Goal: Transaction & Acquisition: Purchase product/service

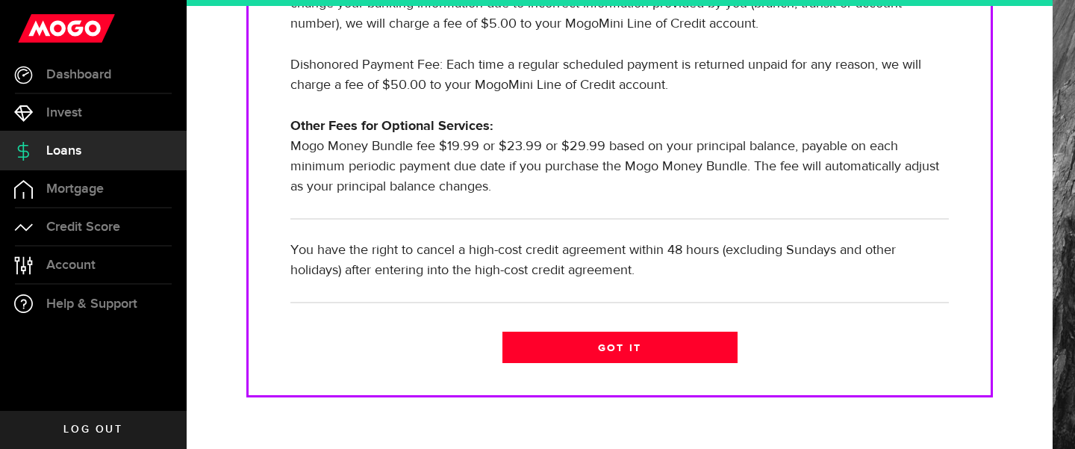
scroll to position [605, 0]
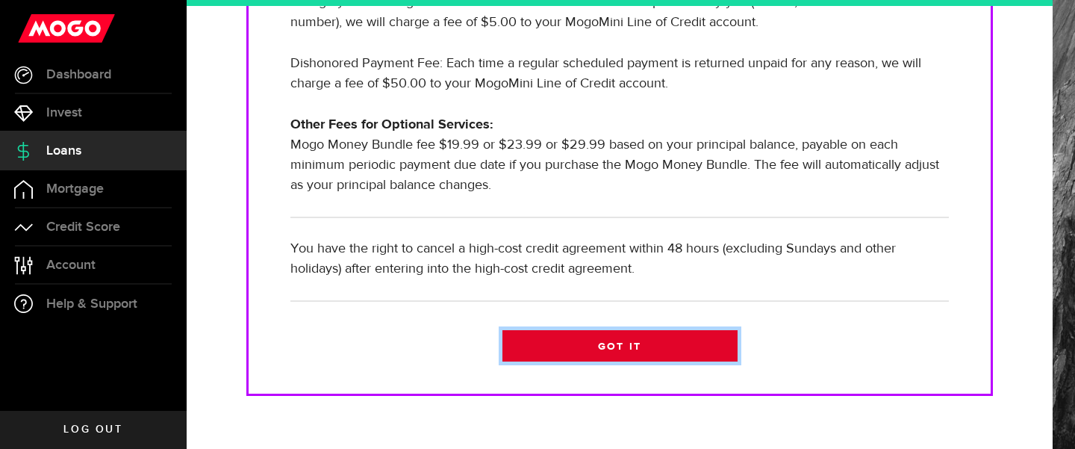
click at [602, 340] on link "Got it" at bounding box center [619, 345] width 235 height 31
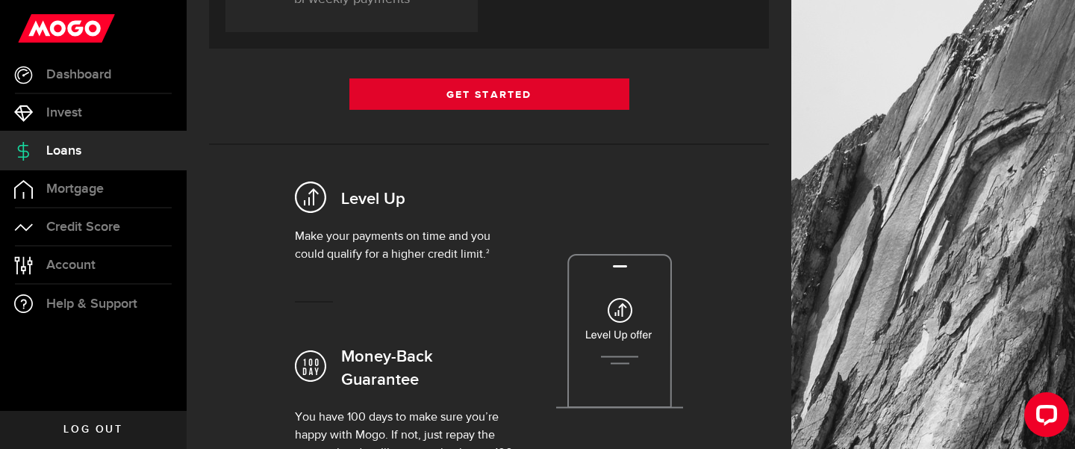
scroll to position [429, 0]
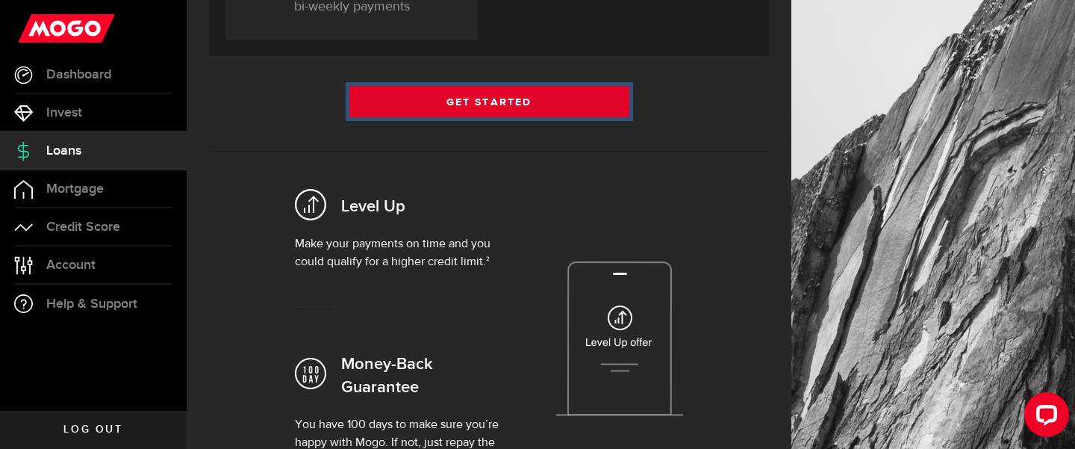
click at [474, 105] on link "Get Started" at bounding box center [489, 101] width 280 height 31
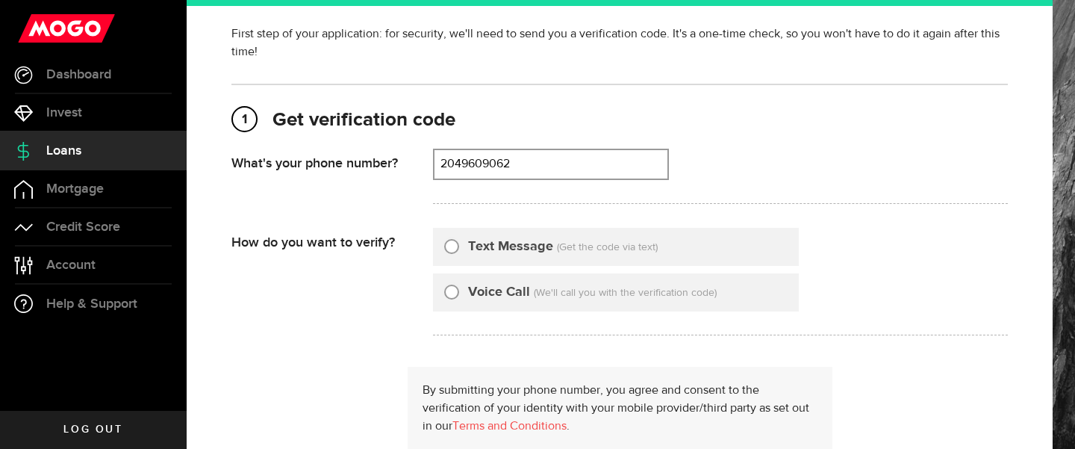
scroll to position [83, 0]
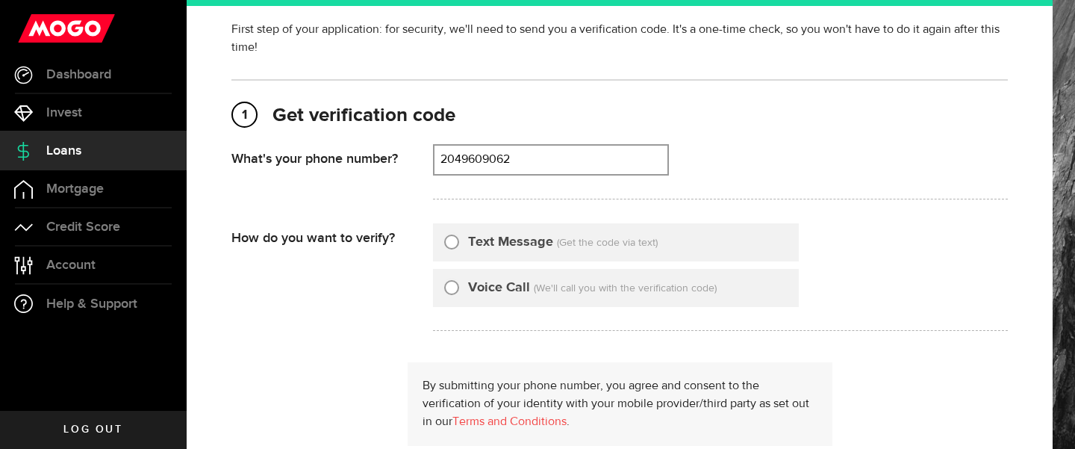
type input "2049609062"
click at [491, 246] on label "Text Message" at bounding box center [510, 242] width 85 height 20
click at [459, 246] on input "Text Message" at bounding box center [451, 239] width 15 height 15
radio input "true"
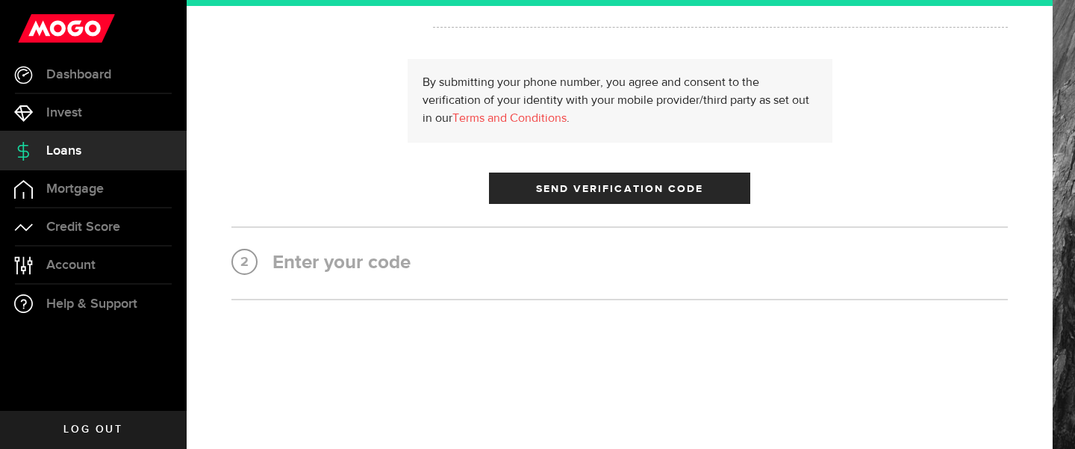
scroll to position [0, 0]
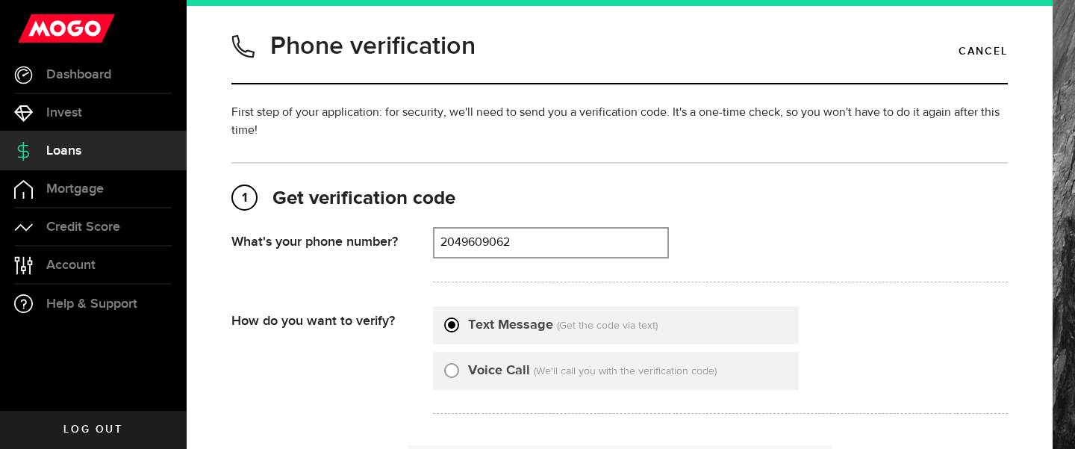
type input "2049609062"
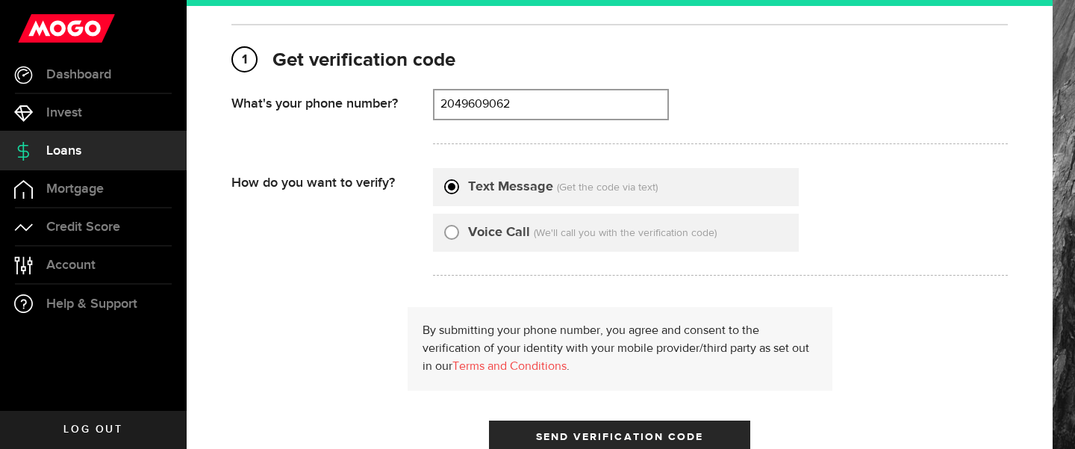
scroll to position [259, 0]
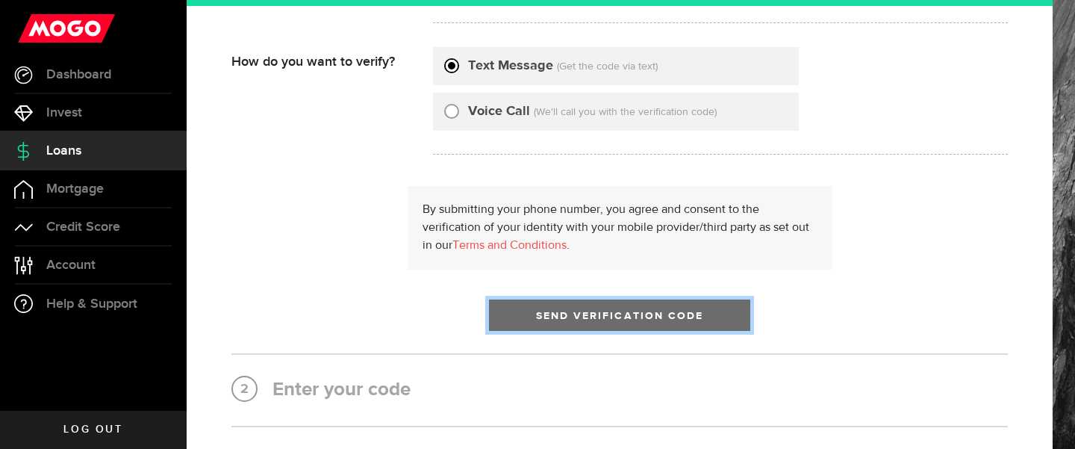
click at [600, 313] on span "Send Verification Code" at bounding box center [620, 315] width 168 height 10
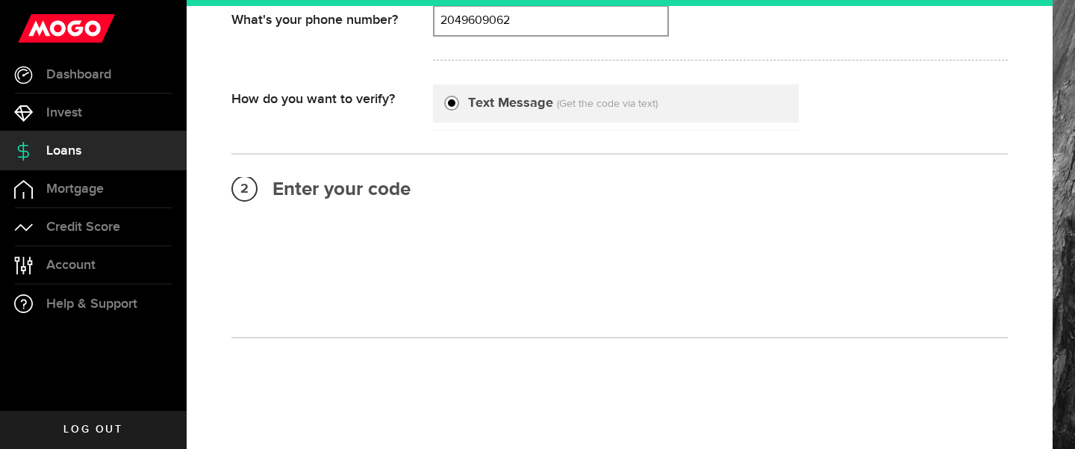
scroll to position [189, 0]
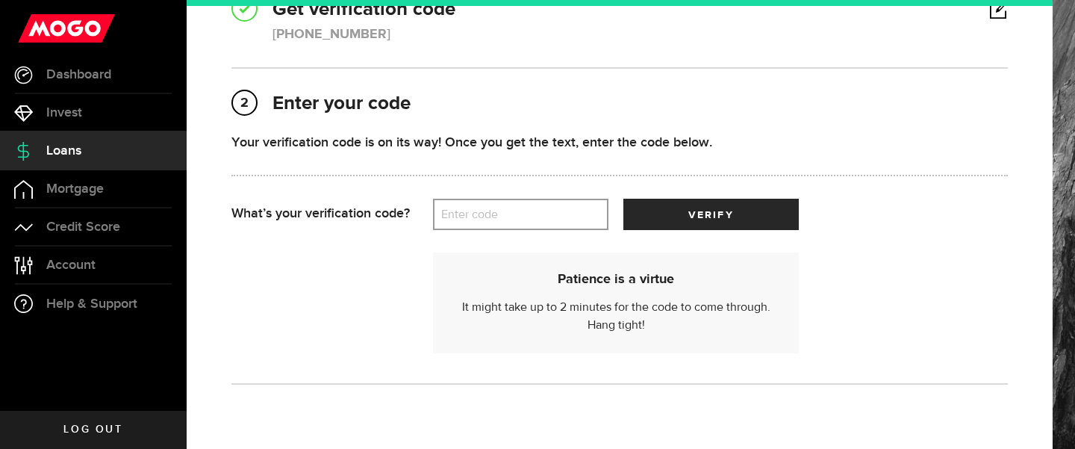
click at [552, 213] on label "Enter code" at bounding box center [520, 214] width 175 height 31
click at [552, 213] on input "Enter code" at bounding box center [520, 214] width 175 height 31
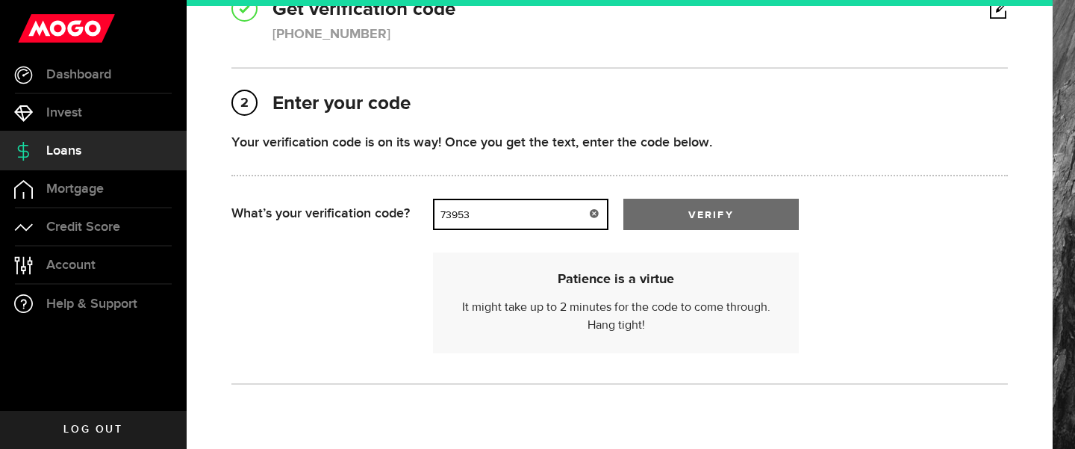
type input "73953"
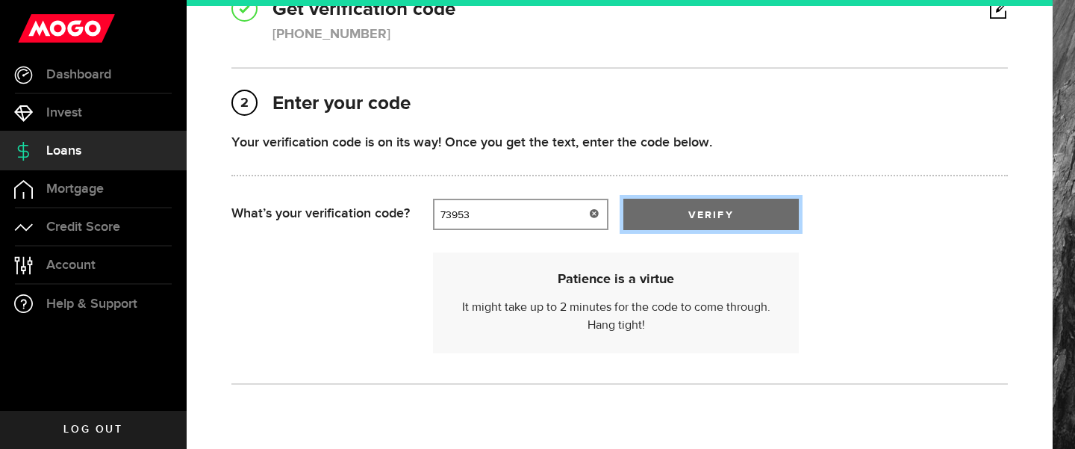
click at [710, 202] on button "verify" at bounding box center [710, 214] width 175 height 31
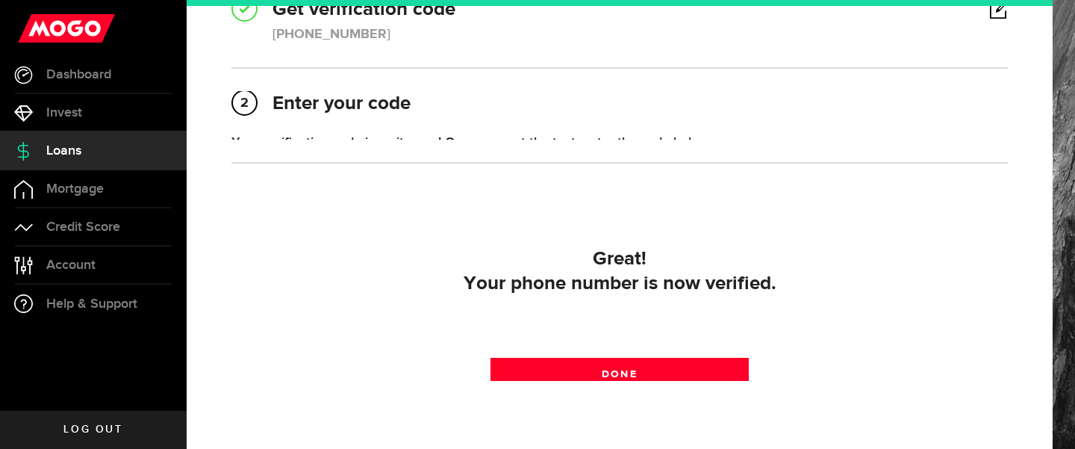
scroll to position [260, 0]
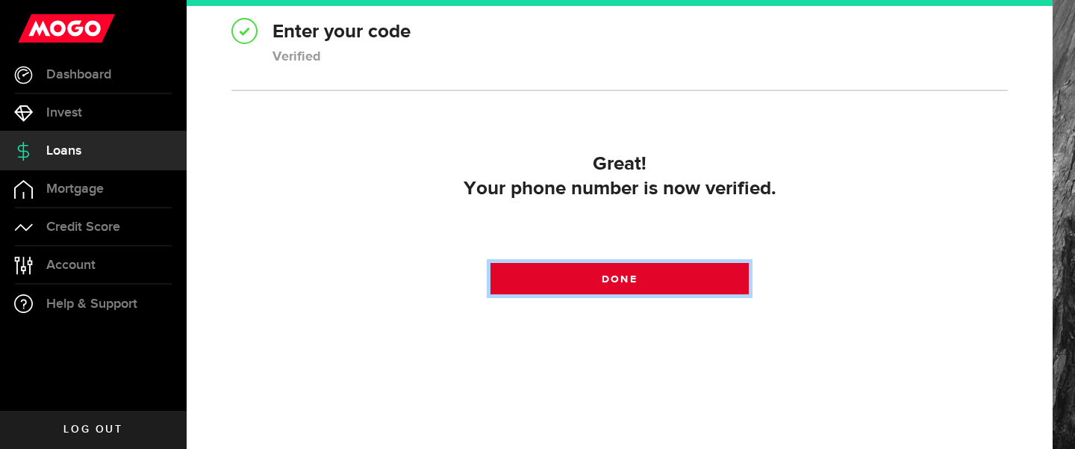
click at [626, 285] on span at bounding box center [619, 281] width 23 height 23
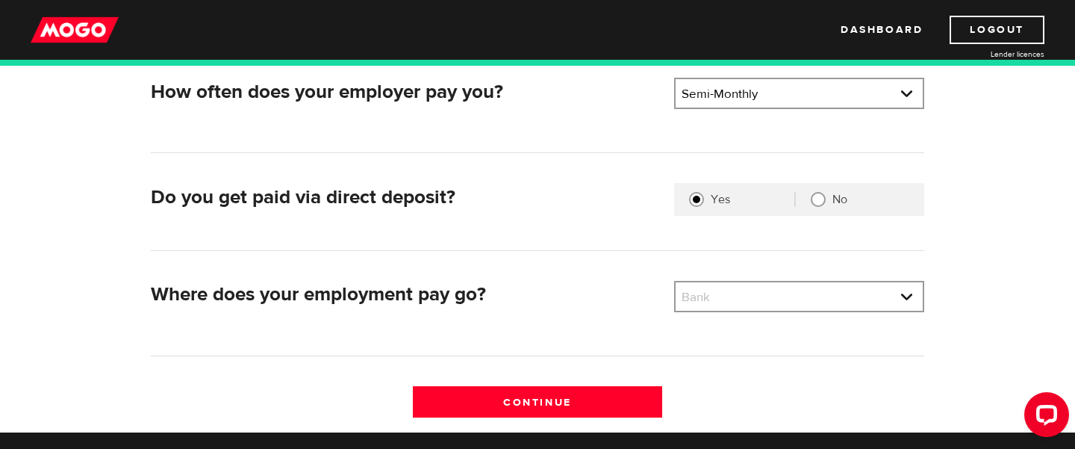
scroll to position [338, 0]
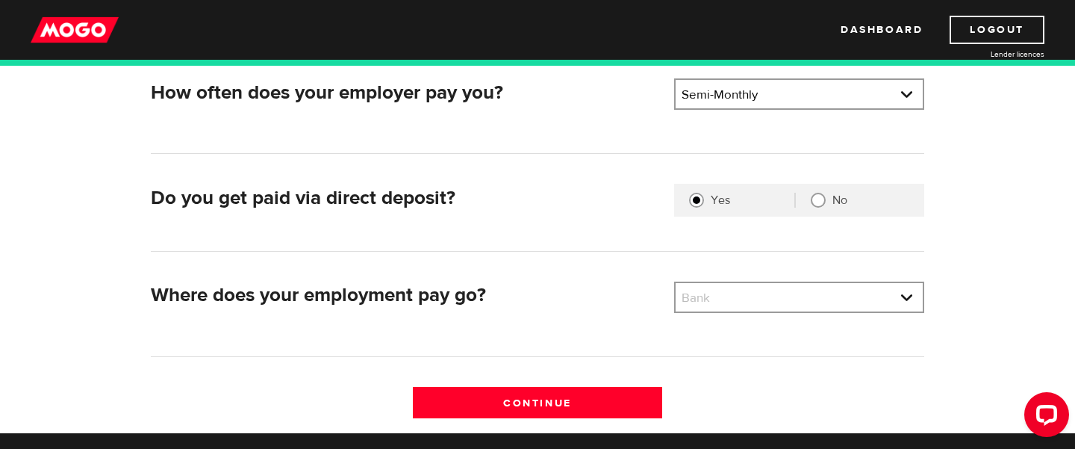
click at [761, 278] on div "What's your employer name? Employer name Please enter your employer's name How …" at bounding box center [538, 206] width 796 height 451
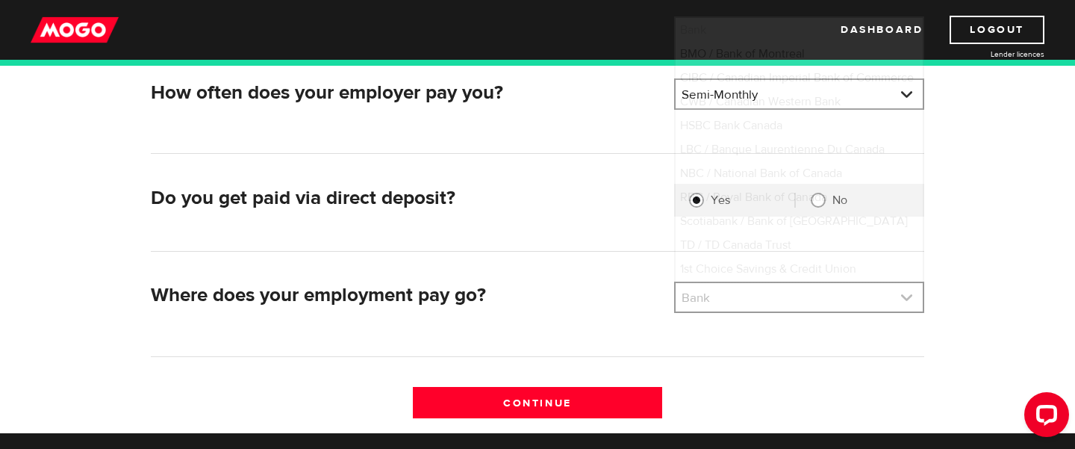
click at [761, 289] on link at bounding box center [798, 297] width 247 height 28
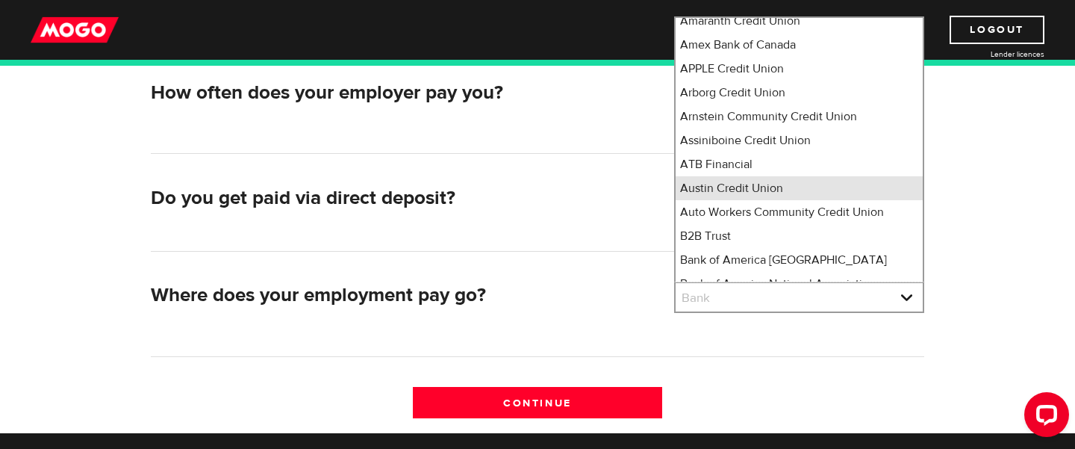
scroll to position [694, 0]
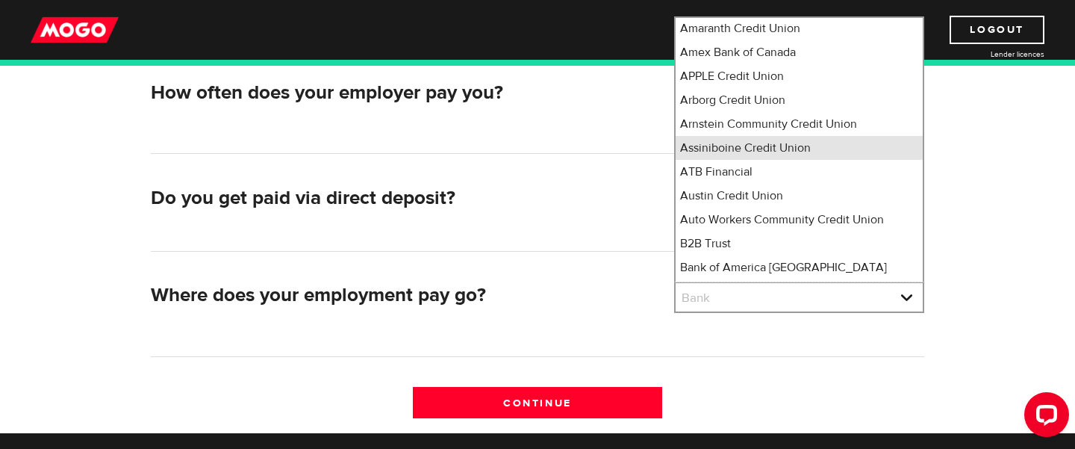
click at [779, 155] on li "Assiniboine Credit Union" at bounding box center [798, 148] width 247 height 24
select select "33"
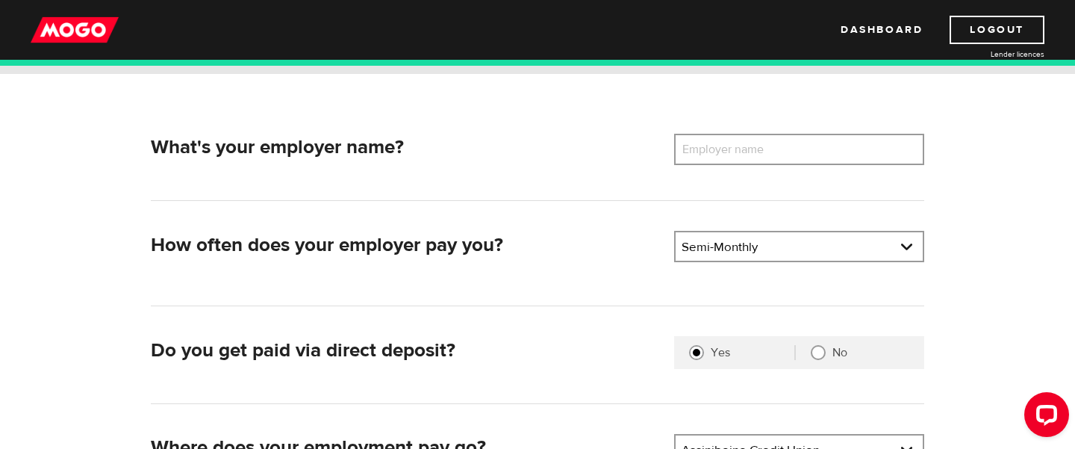
scroll to position [185, 0]
click at [742, 251] on link at bounding box center [798, 247] width 247 height 28
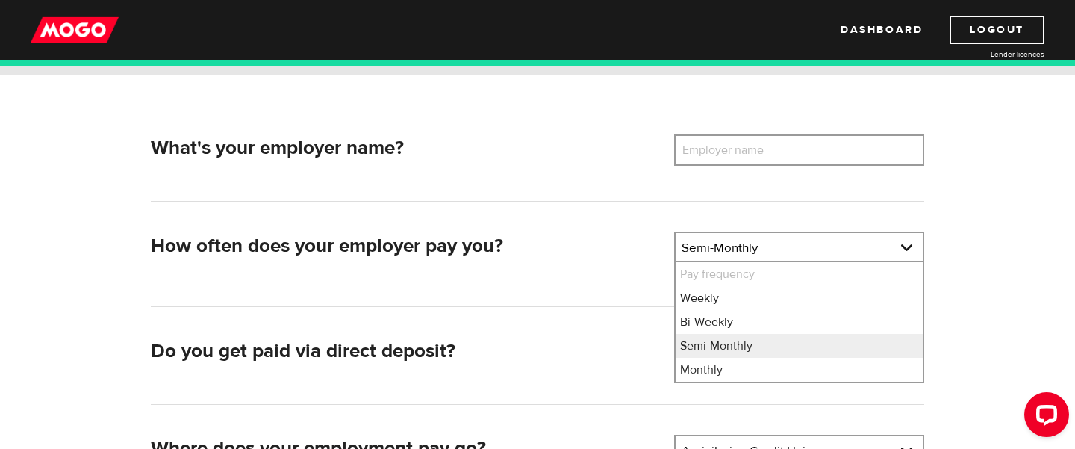
click at [741, 146] on label "Employer name" at bounding box center [734, 149] width 120 height 31
click at [741, 146] on input "Employer name" at bounding box center [799, 149] width 250 height 31
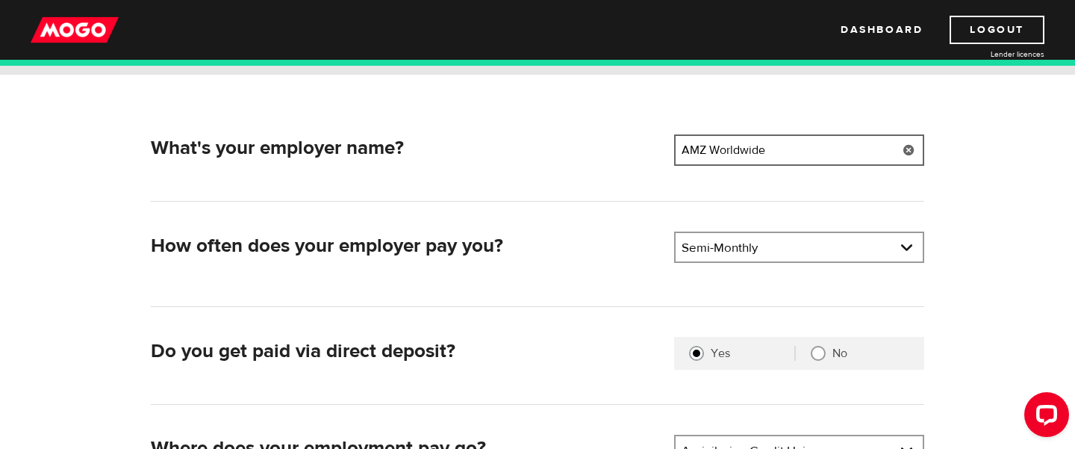
type input "AMZ Worldwide"
click at [649, 145] on h2 "What's your employer name?" at bounding box center [407, 148] width 512 height 23
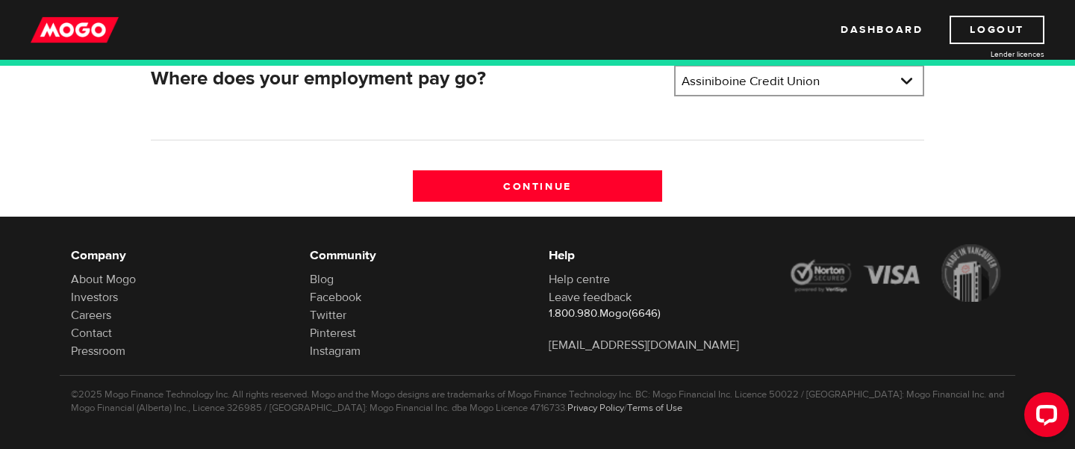
scroll to position [563, 0]
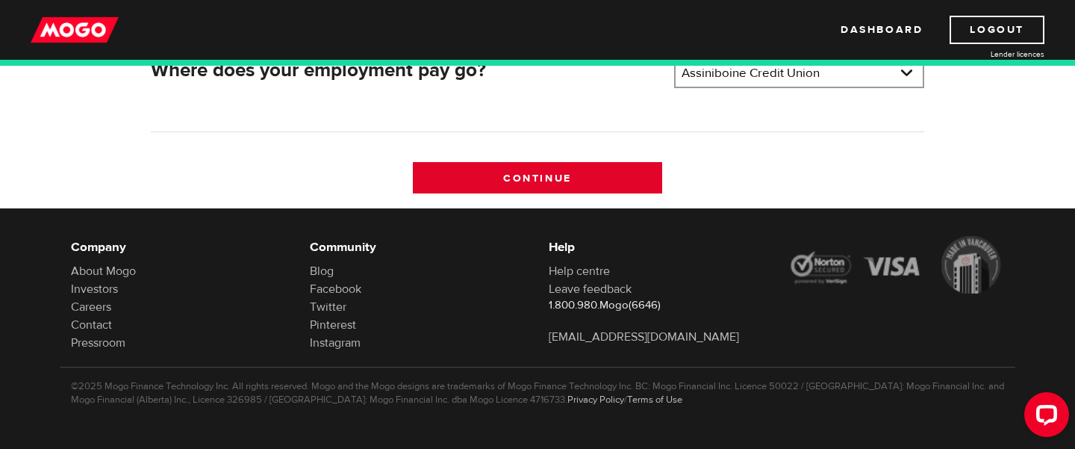
click at [579, 179] on input "Continue" at bounding box center [538, 177] width 250 height 31
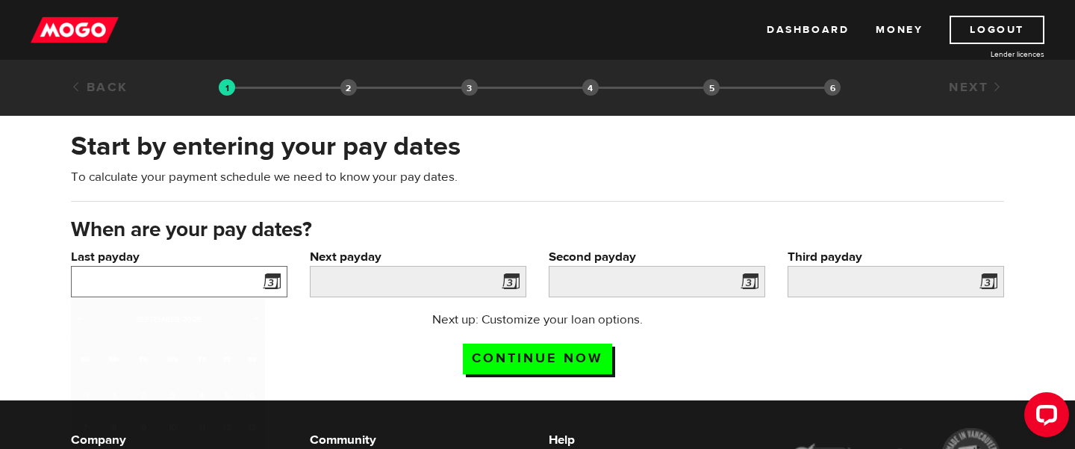
click at [243, 287] on input "Last payday" at bounding box center [179, 281] width 216 height 31
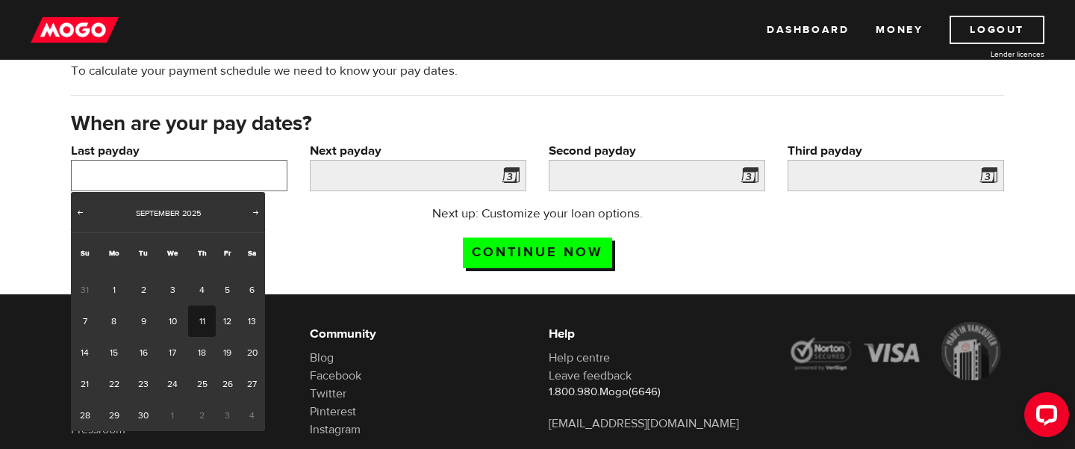
scroll to position [107, 0]
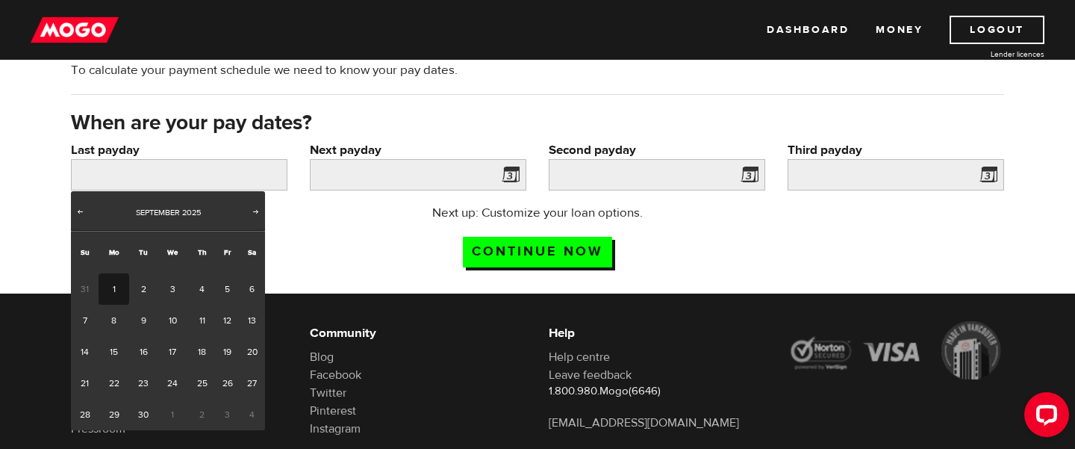
click at [113, 294] on link "1" at bounding box center [114, 288] width 31 height 31
type input "2025/09/01"
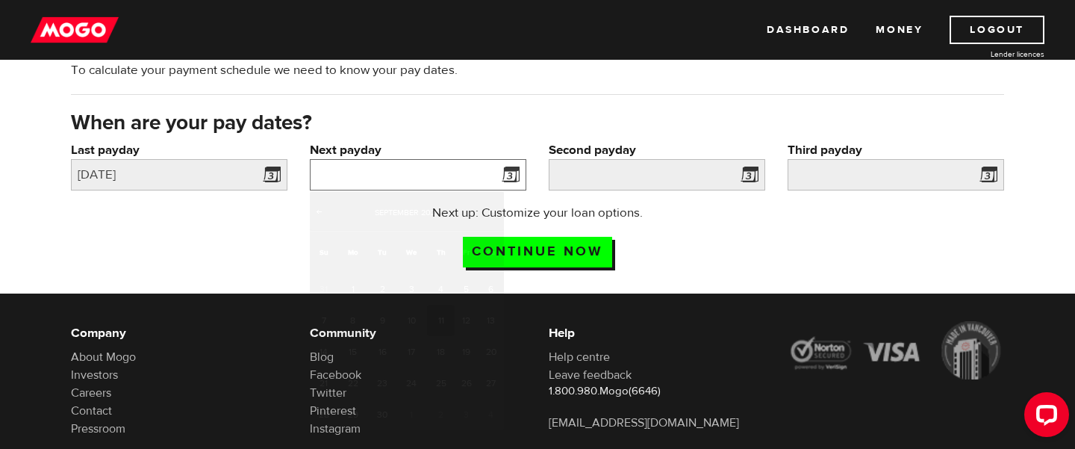
click at [425, 173] on input "Next payday" at bounding box center [418, 174] width 216 height 31
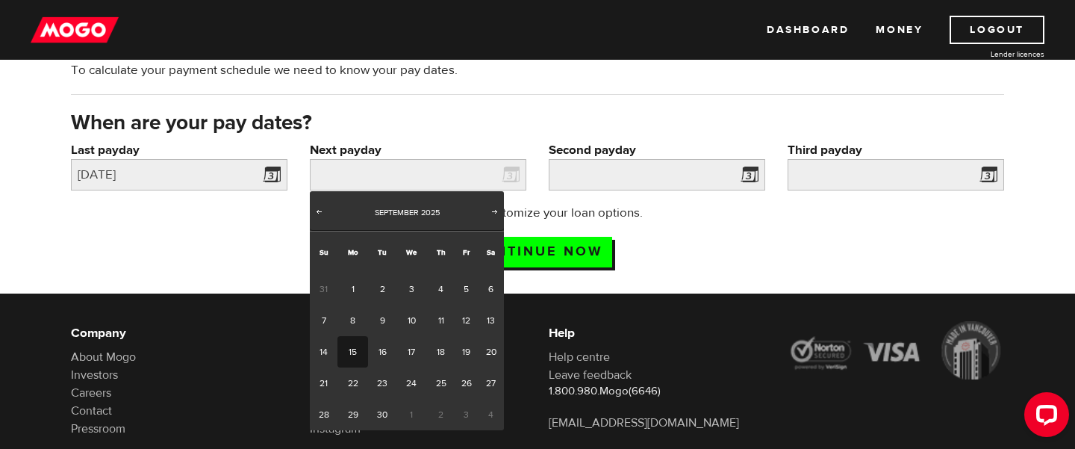
click at [358, 351] on link "15" at bounding box center [352, 351] width 31 height 31
type input "2025/09/15"
type input "2025/9/30"
type input "2025/10/15"
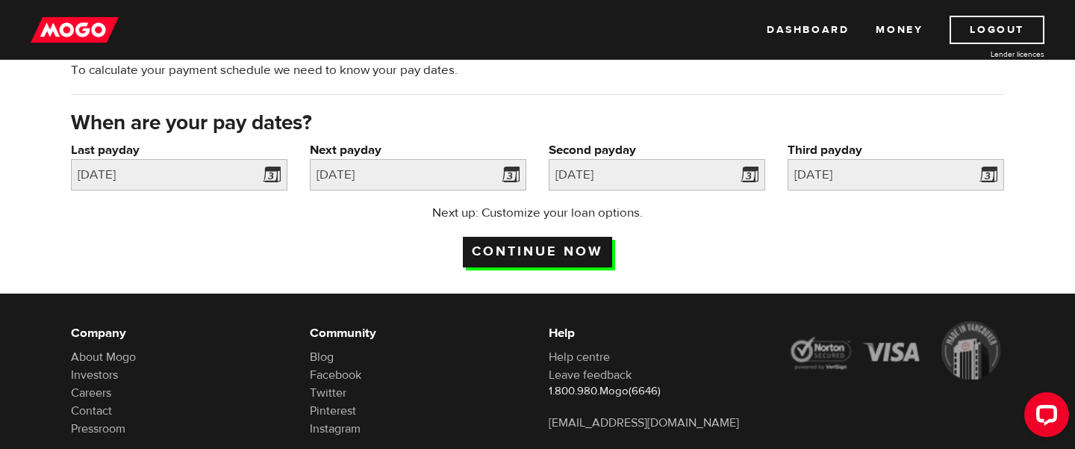
click at [574, 257] on input "Continue now" at bounding box center [537, 252] width 149 height 31
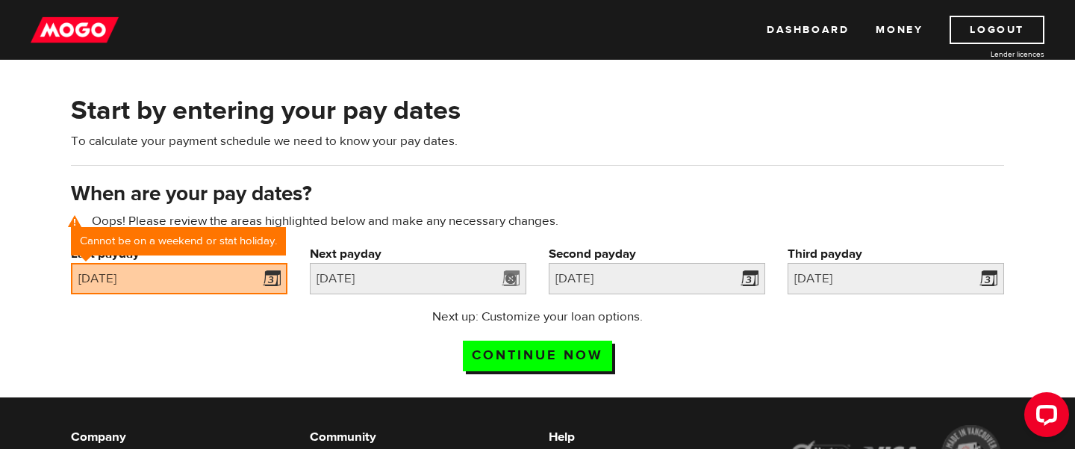
scroll to position [69, 0]
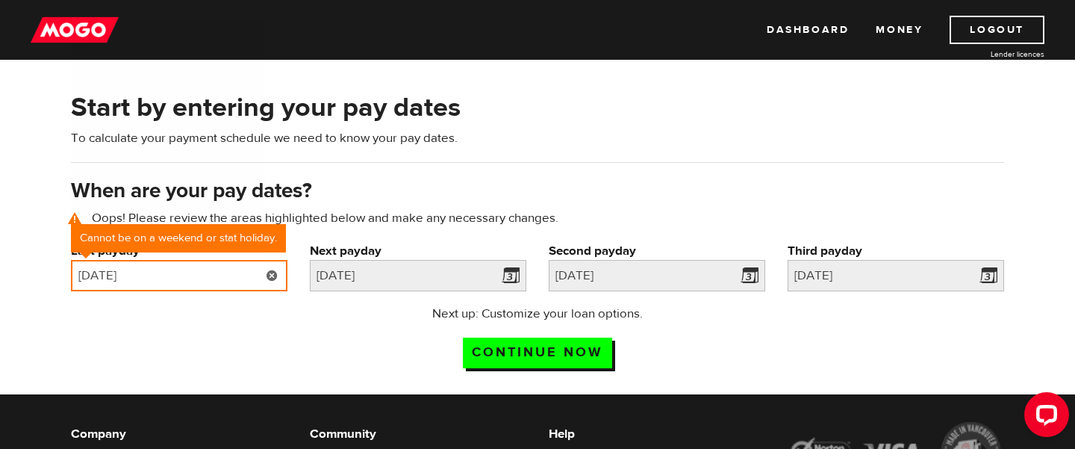
click at [236, 281] on input "2025/09/01" at bounding box center [179, 275] width 216 height 31
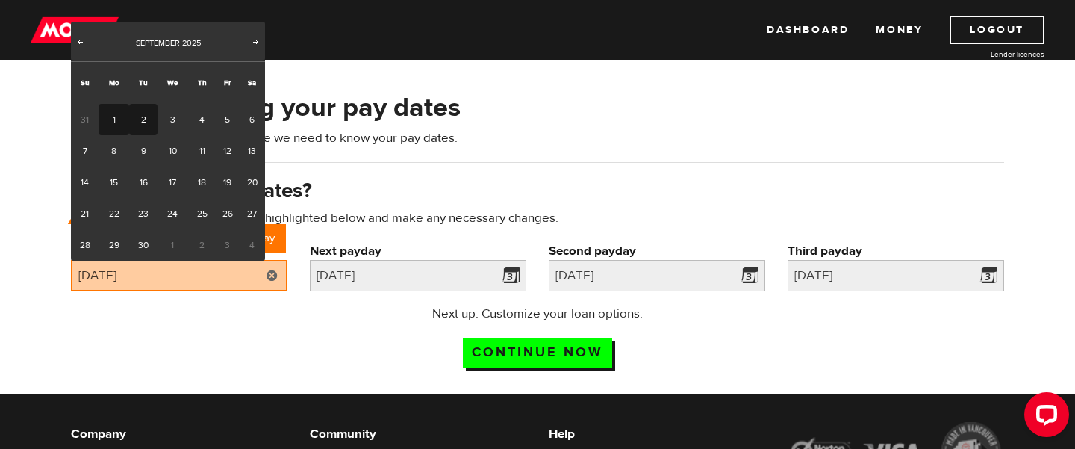
click at [147, 115] on link "2" at bounding box center [143, 119] width 28 height 31
type input "2025/09/02"
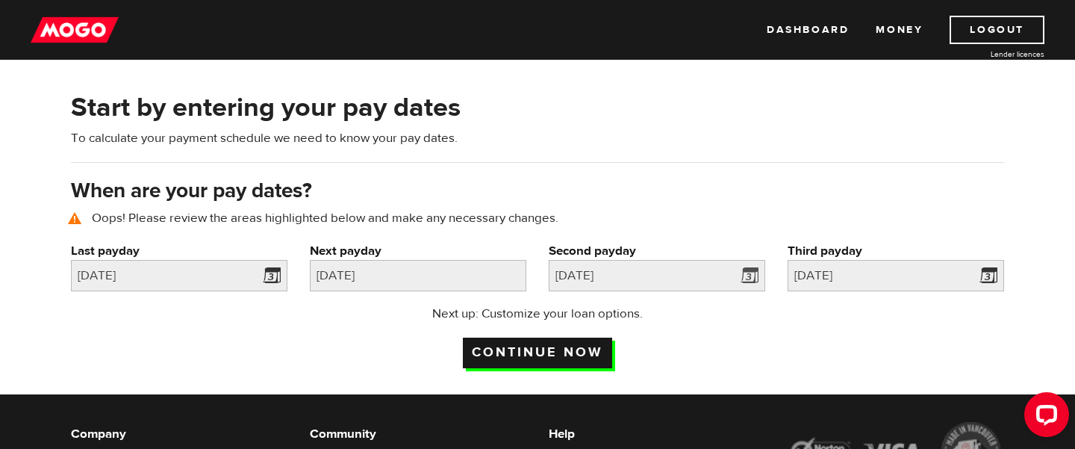
click at [569, 354] on input "Continue now" at bounding box center [537, 352] width 149 height 31
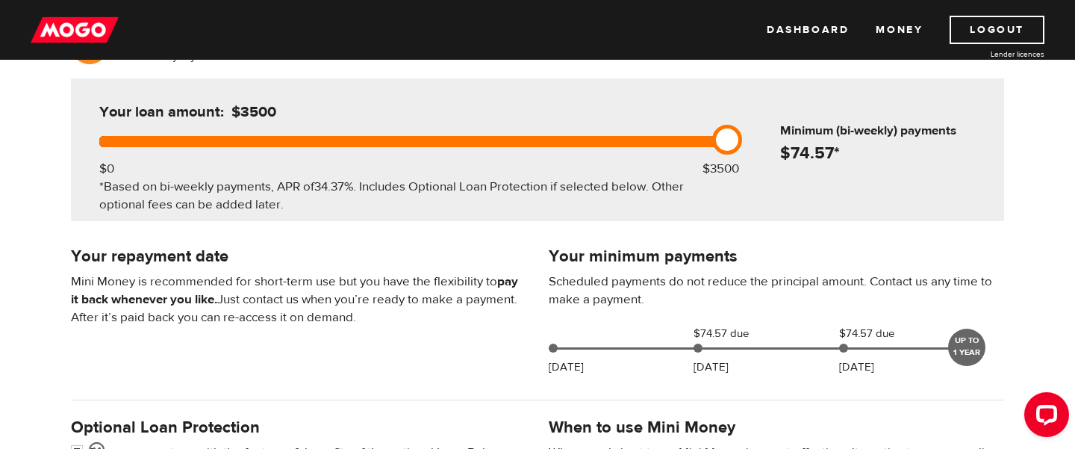
scroll to position [155, 0]
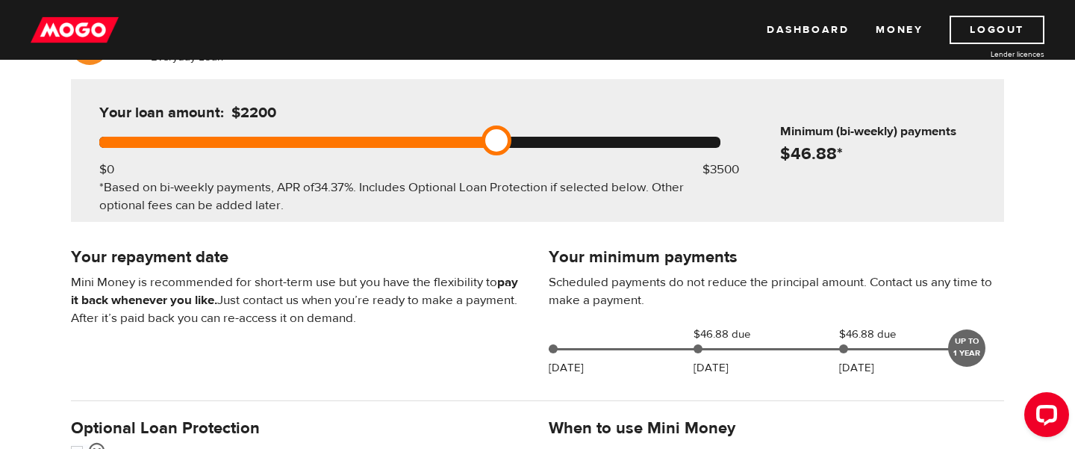
drag, startPoint x: 493, startPoint y: 147, endPoint x: 379, endPoint y: 157, distance: 114.7
click at [379, 157] on div "Your loan amount: $2200 $0 $3500 *Based on bi-weekly payments, APR of 34.37% . …" at bounding box center [410, 150] width 666 height 143
drag, startPoint x: 362, startPoint y: 145, endPoint x: 338, endPoint y: 147, distance: 24.0
click at [338, 147] on div at bounding box center [223, 142] width 249 height 11
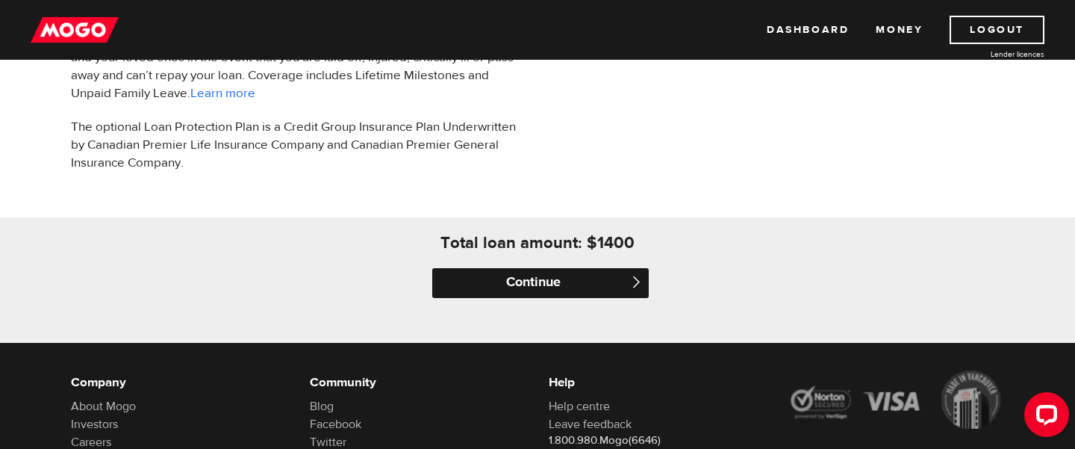
scroll to position [611, 0]
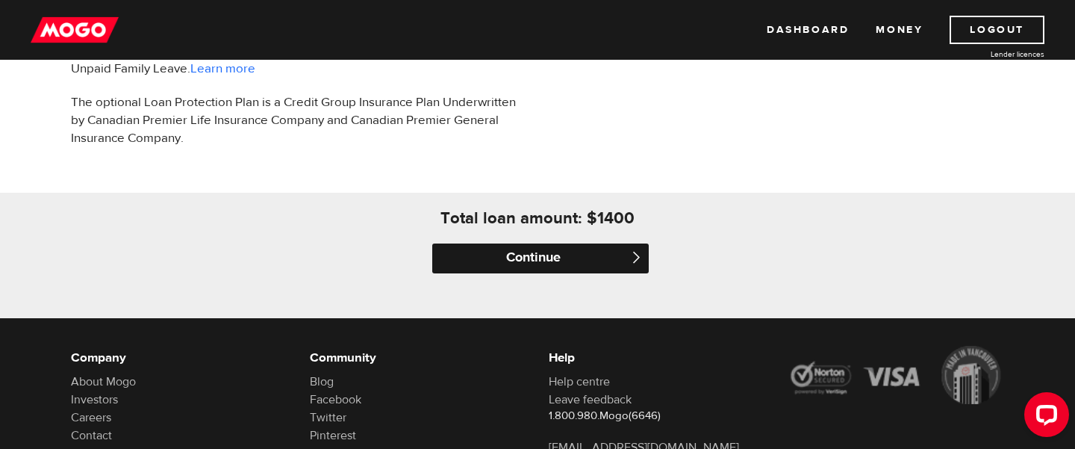
click at [540, 264] on input "Continue" at bounding box center [540, 258] width 216 height 30
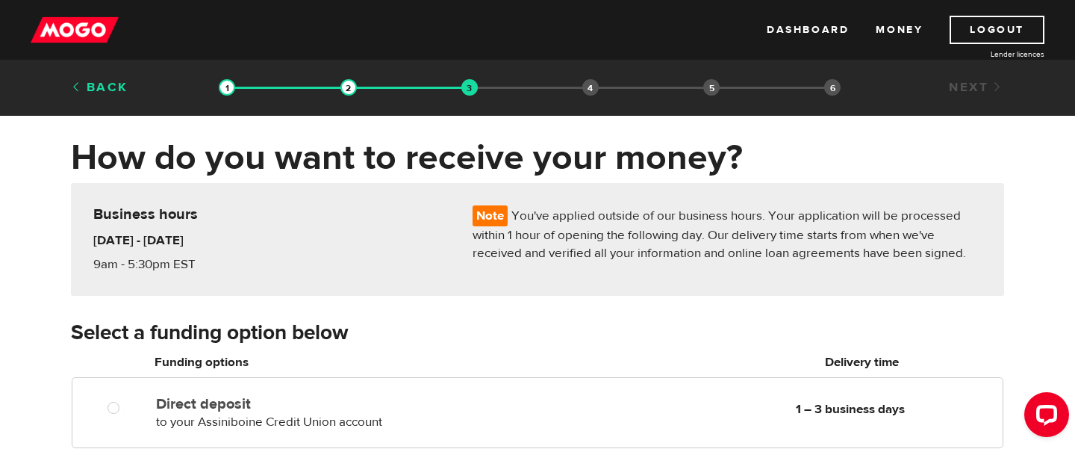
click at [74, 89] on link "Back" at bounding box center [99, 87] width 57 height 16
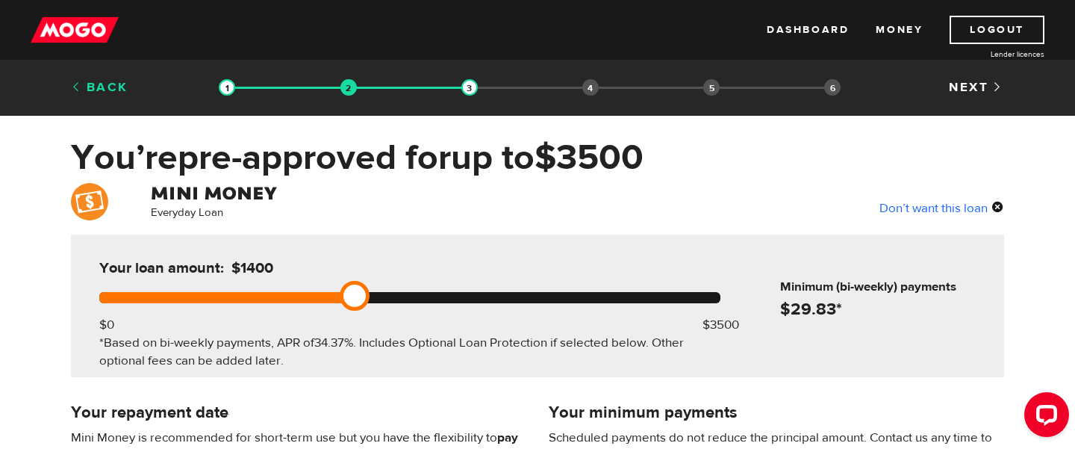
click at [93, 93] on link "Back" at bounding box center [99, 87] width 57 height 16
